Goal: Information Seeking & Learning: Check status

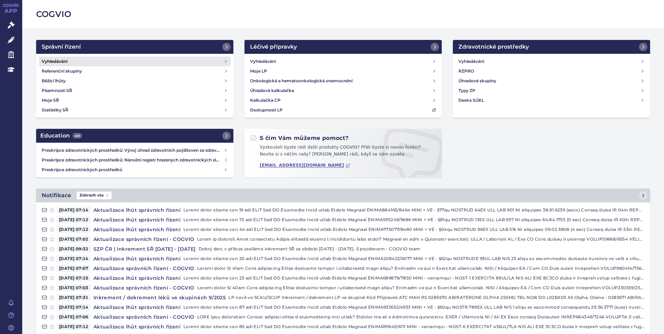
click at [65, 59] on h4 "Vyhledávání" at bounding box center [55, 61] width 26 height 7
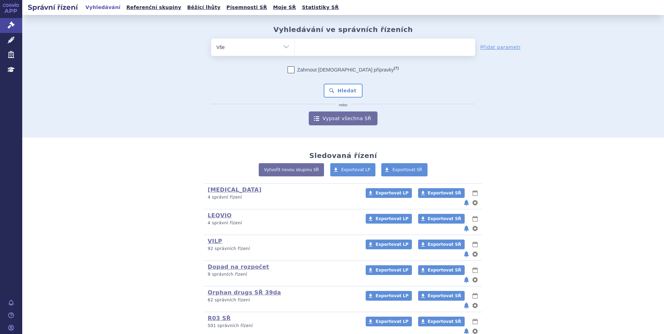
click at [336, 48] on ul at bounding box center [385, 46] width 180 height 15
click at [295, 48] on select at bounding box center [295, 46] width 0 height 17
drag, startPoint x: 336, startPoint y: 48, endPoint x: 318, endPoint y: 47, distance: 17.4
click at [318, 47] on ul at bounding box center [385, 46] width 180 height 15
click at [295, 47] on select at bounding box center [295, 46] width 0 height 17
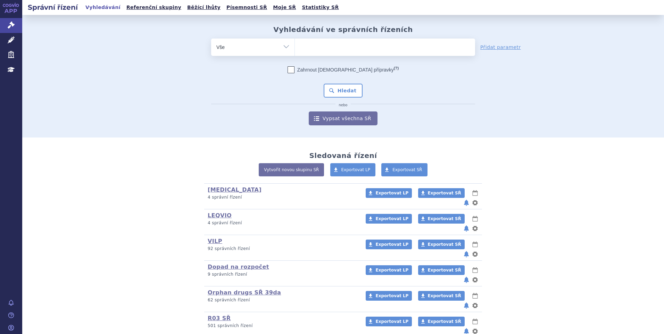
paste input "SUKLS401366/2025"
type input "SUKLS401366/2025"
select select "SUKLS401366/2025"
click at [350, 88] on button "Hledat" at bounding box center [343, 91] width 39 height 14
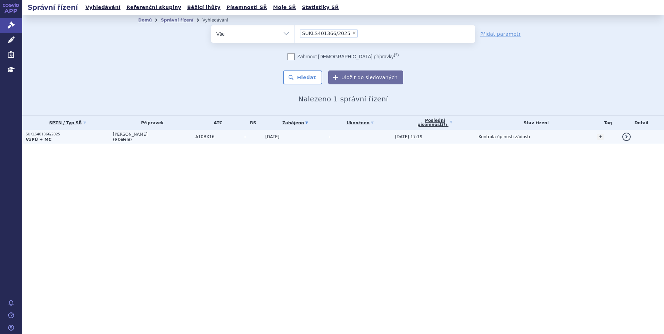
click at [164, 134] on span "MOUNJARO KWIKPEN" at bounding box center [152, 134] width 79 height 5
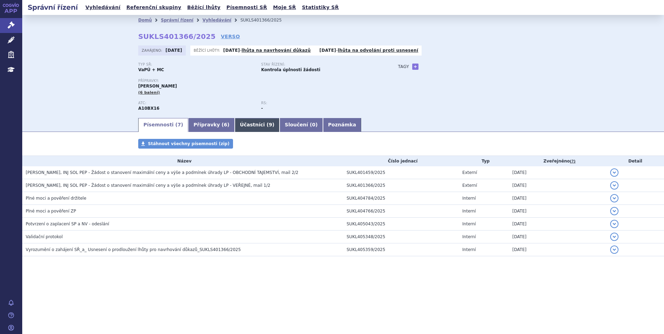
click at [243, 123] on link "Účastníci ( 9 )" at bounding box center [257, 125] width 45 height 14
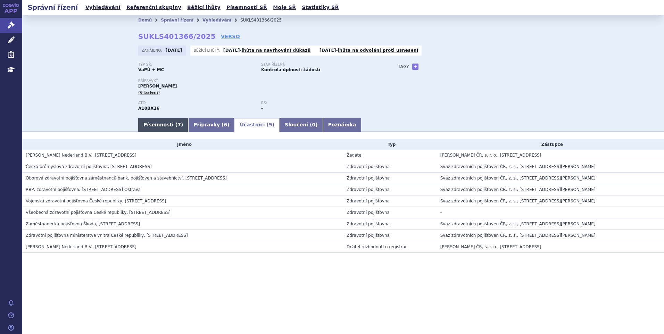
click at [166, 127] on link "Písemnosti ( 7 )" at bounding box center [163, 125] width 50 height 14
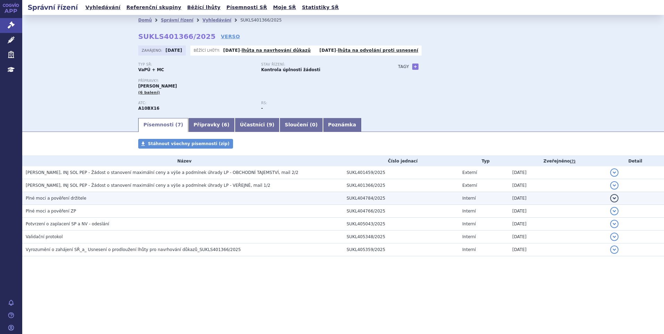
click at [96, 197] on h3 "Plné moci a pověření držitele" at bounding box center [184, 198] width 317 height 7
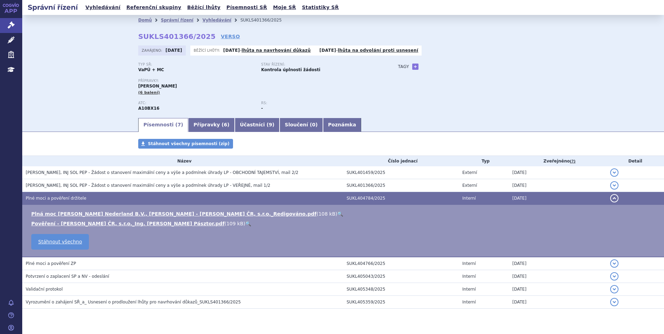
click at [337, 214] on link "🔍" at bounding box center [340, 214] width 6 height 6
click at [245, 222] on link "🔍" at bounding box center [248, 224] width 6 height 6
click at [104, 8] on link "Vyhledávání" at bounding box center [102, 7] width 39 height 9
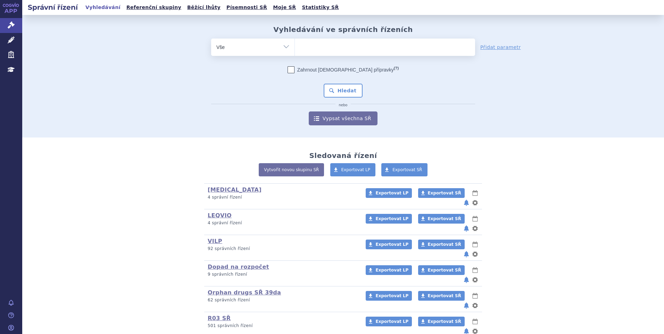
click at [316, 49] on ul at bounding box center [385, 46] width 180 height 15
click at [295, 49] on select at bounding box center [295, 46] width 0 height 17
paste input "SUKLS295576/2024"
type input "SUKLS295576/2024"
select select "SUKLS295576/2024"
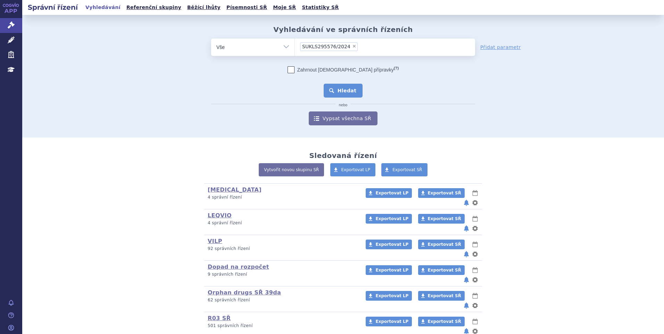
click at [340, 86] on button "Hledat" at bounding box center [343, 91] width 39 height 14
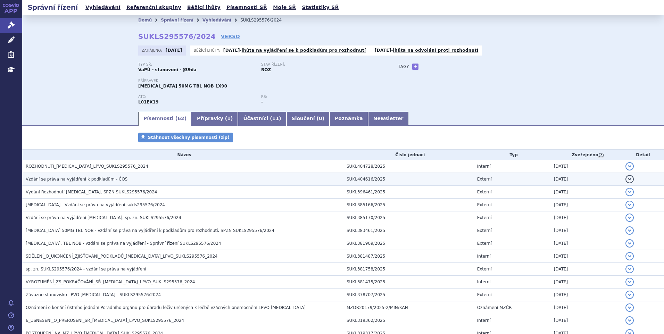
click at [92, 181] on span "Vzdání se práva na vyjádření k podkladům - ČOS" at bounding box center [77, 179] width 102 height 5
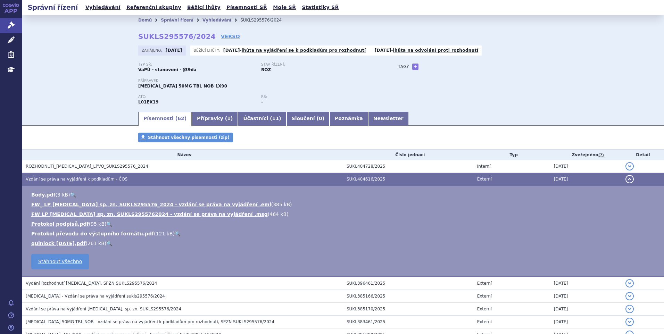
click at [106, 243] on link "🔍" at bounding box center [109, 244] width 6 height 6
